Goal: Check status: Check status

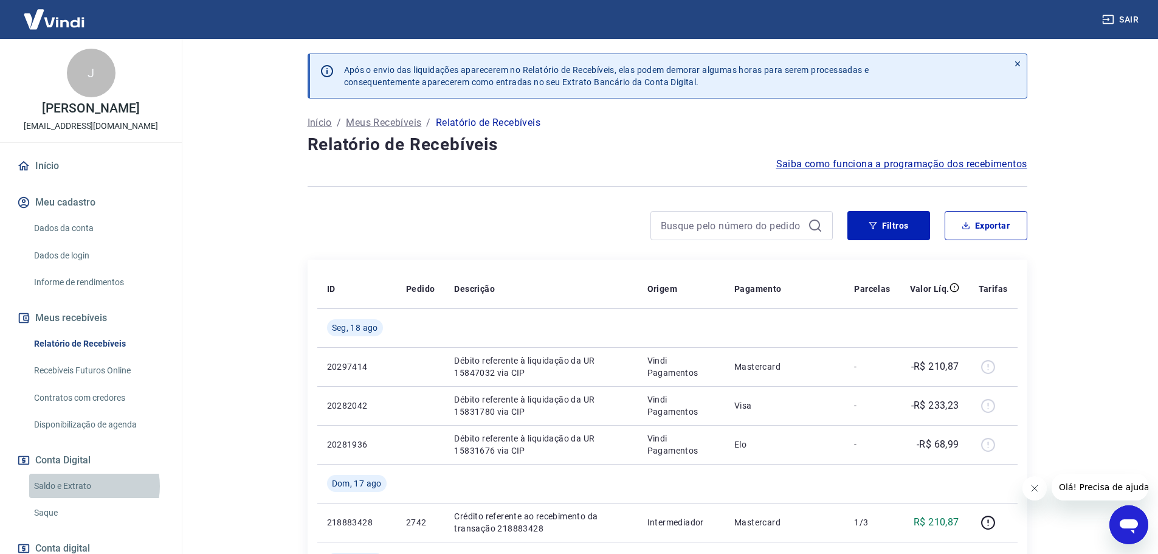
click at [80, 486] on link "Saldo e Extrato" at bounding box center [98, 485] width 138 height 25
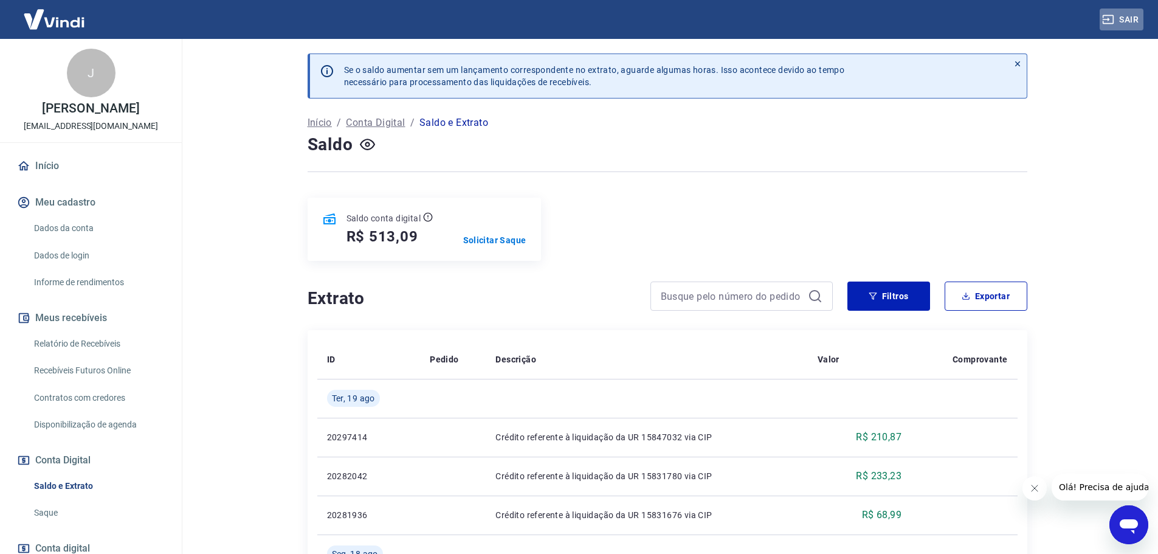
click at [1131, 21] on button "Sair" at bounding box center [1121, 20] width 44 height 22
